Goal: Check status: Check status

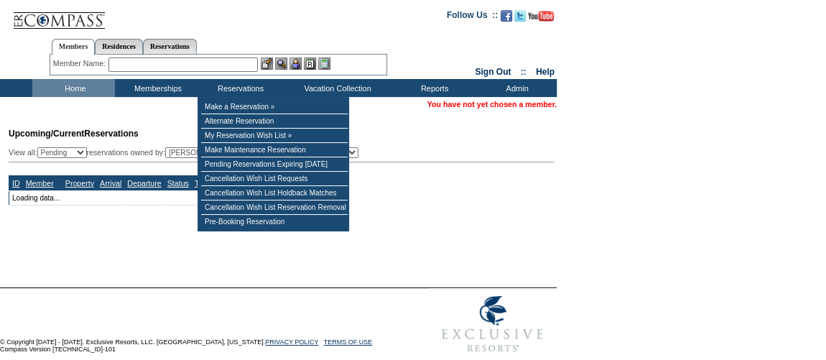
click at [237, 67] on input "text" at bounding box center [182, 64] width 149 height 14
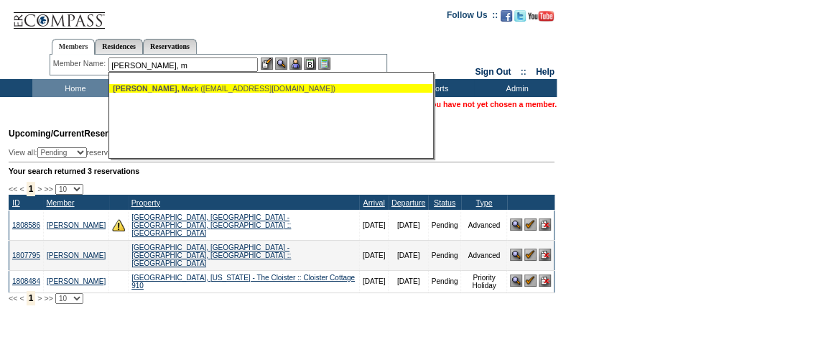
click at [228, 85] on div "Siegel, M ark (mark@menlovc.com)" at bounding box center [271, 88] width 316 height 9
type input "Siegel, Mark (mark@menlovc.com)"
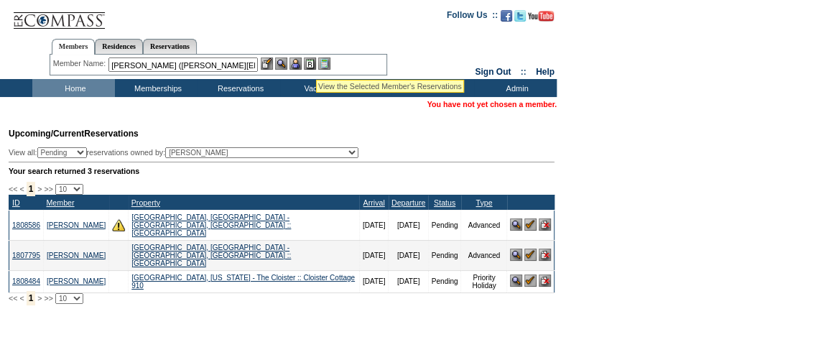
click at [314, 61] on img at bounding box center [310, 63] width 12 height 12
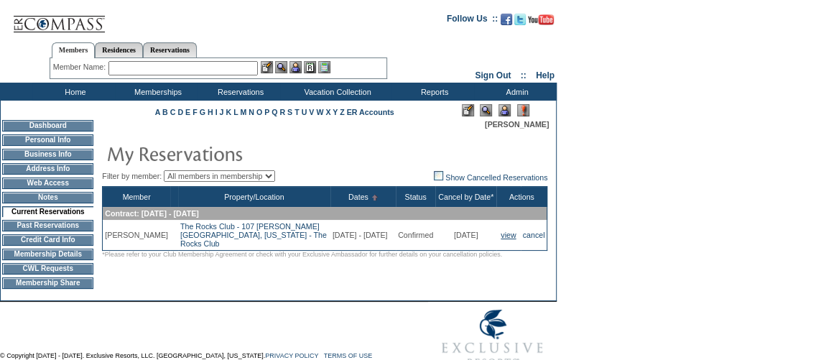
click at [503, 237] on link "view" at bounding box center [507, 234] width 15 height 9
